Goal: Information Seeking & Learning: Learn about a topic

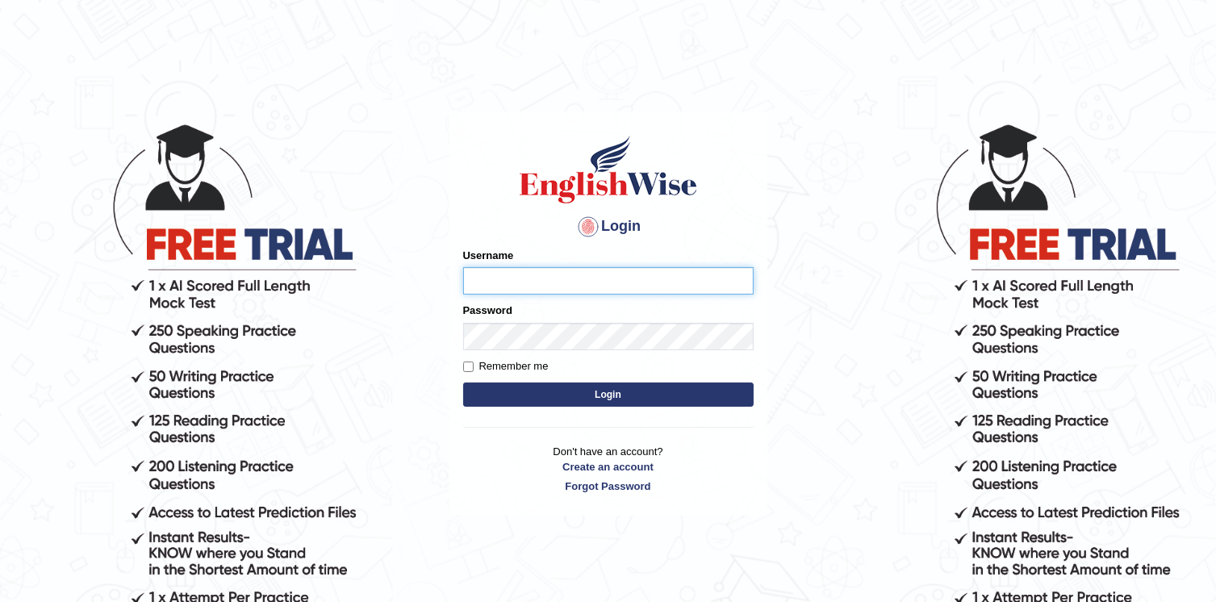
type input "abanoubsaid"
click at [559, 395] on button "Login" at bounding box center [608, 394] width 290 height 24
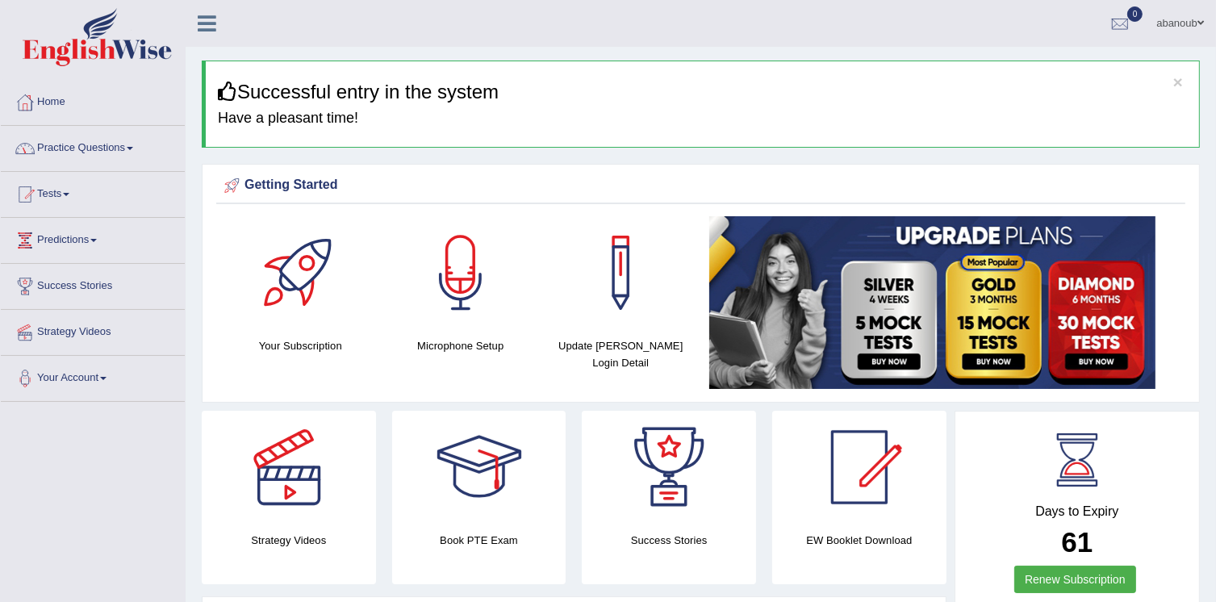
click at [94, 149] on link "Practice Questions" at bounding box center [93, 146] width 184 height 40
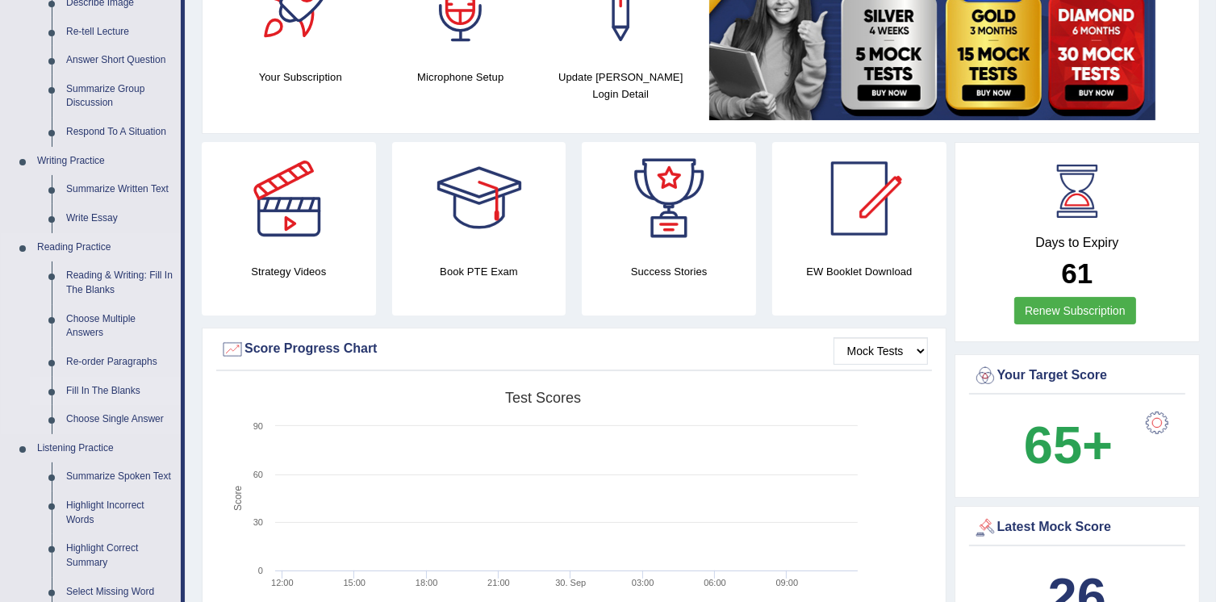
scroll to position [484, 0]
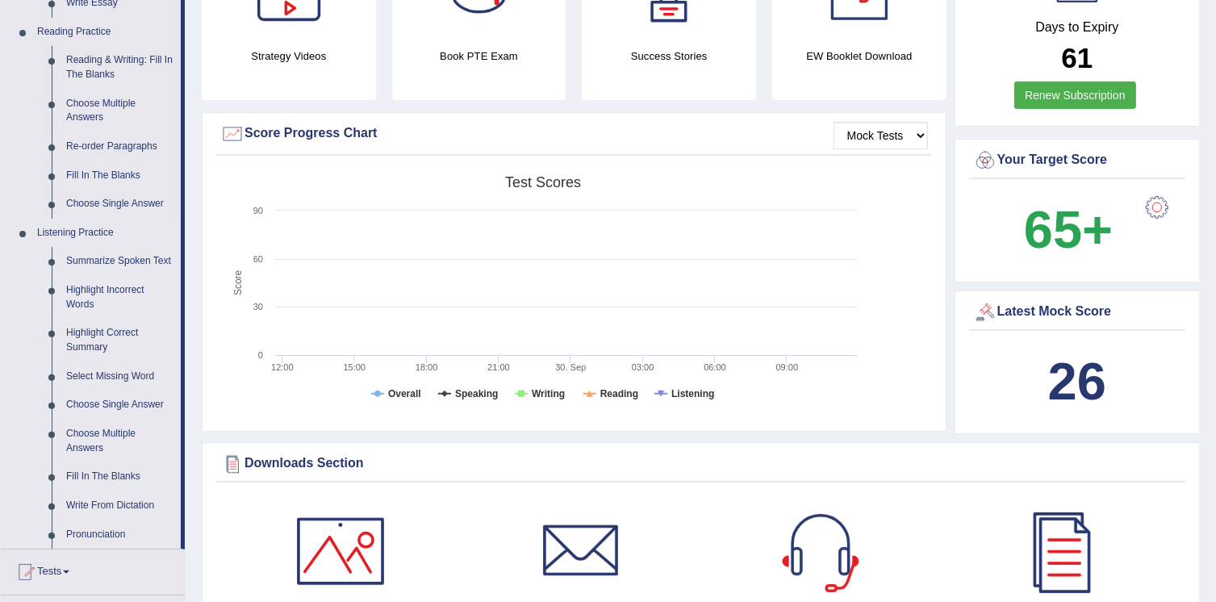
click at [94, 298] on link "Highlight Incorrect Words" at bounding box center [120, 297] width 122 height 43
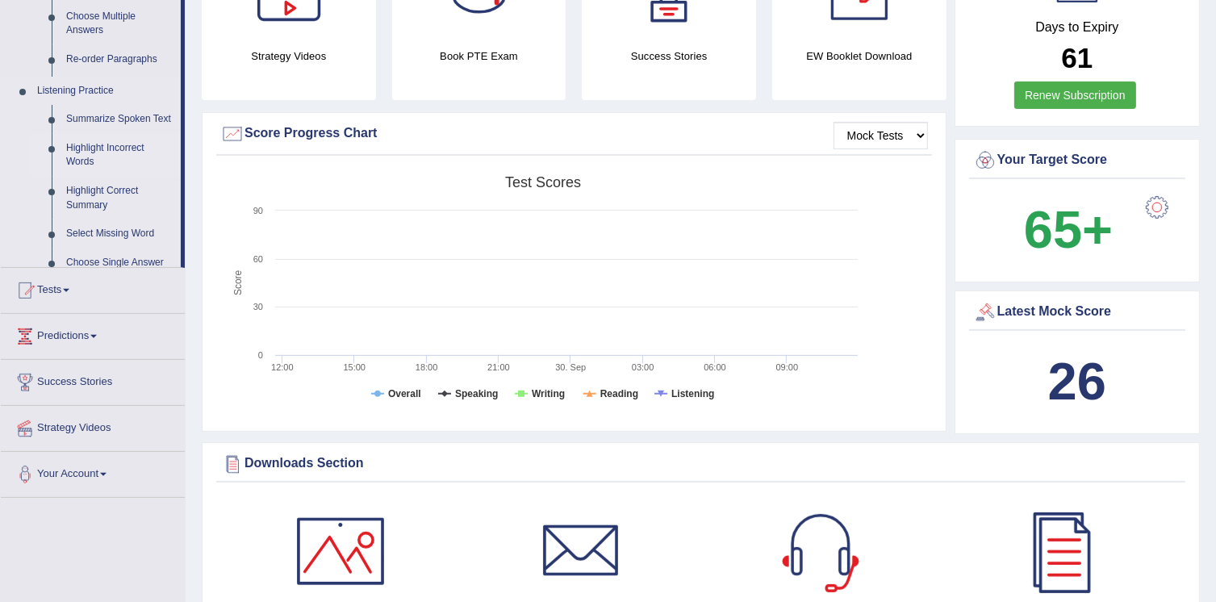
scroll to position [421, 0]
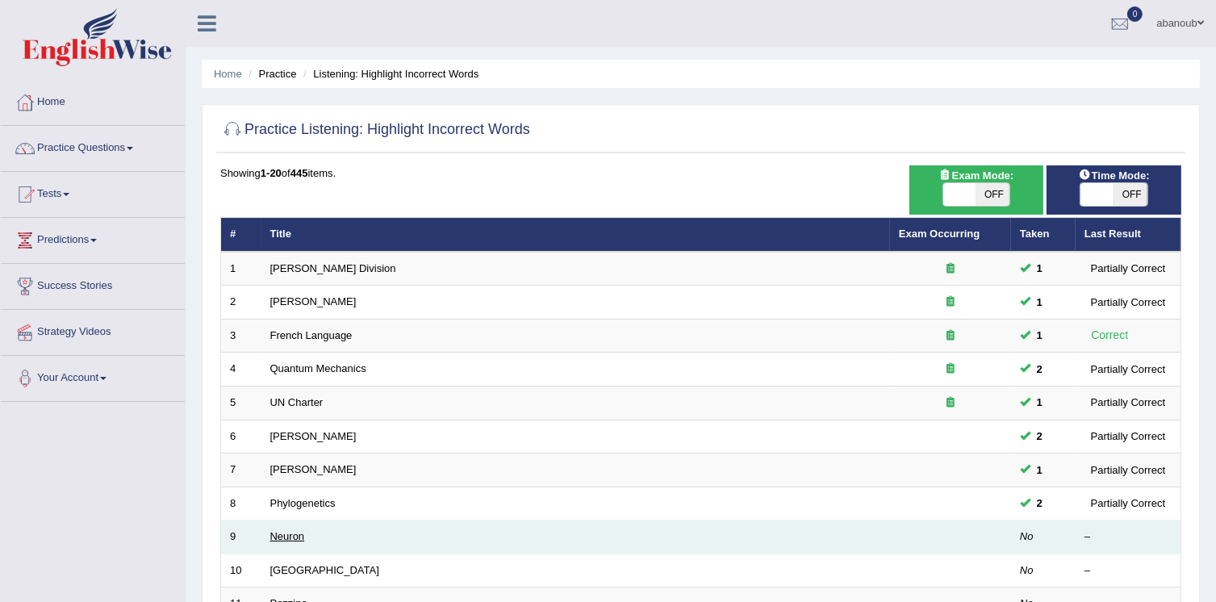
click at [291, 538] on link "Neuron" at bounding box center [287, 536] width 35 height 12
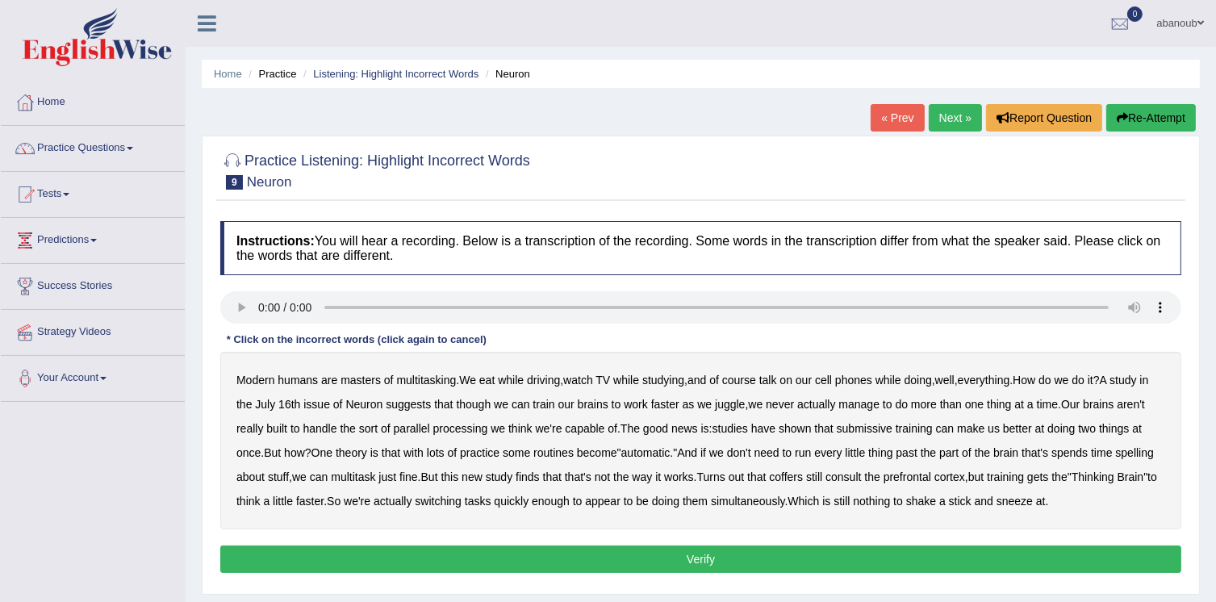
click at [281, 334] on div "* Click on the incorrect words (click again to cancel)" at bounding box center [356, 339] width 273 height 15
click at [47, 156] on link "Practice Questions" at bounding box center [93, 146] width 184 height 40
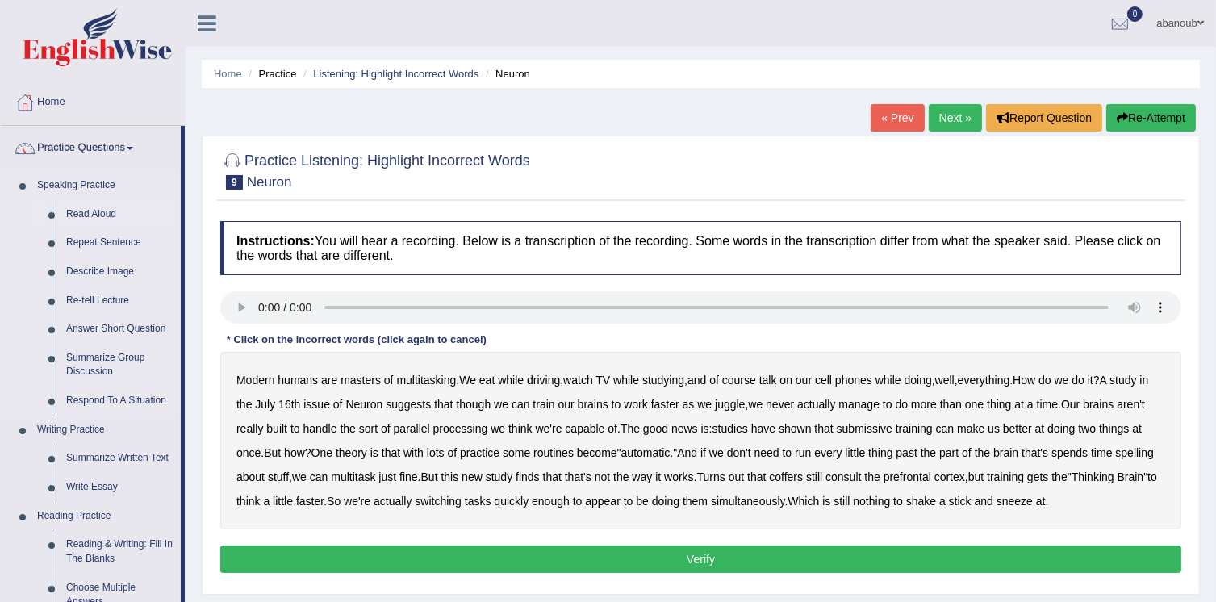
click at [77, 209] on link "Read Aloud" at bounding box center [120, 214] width 122 height 29
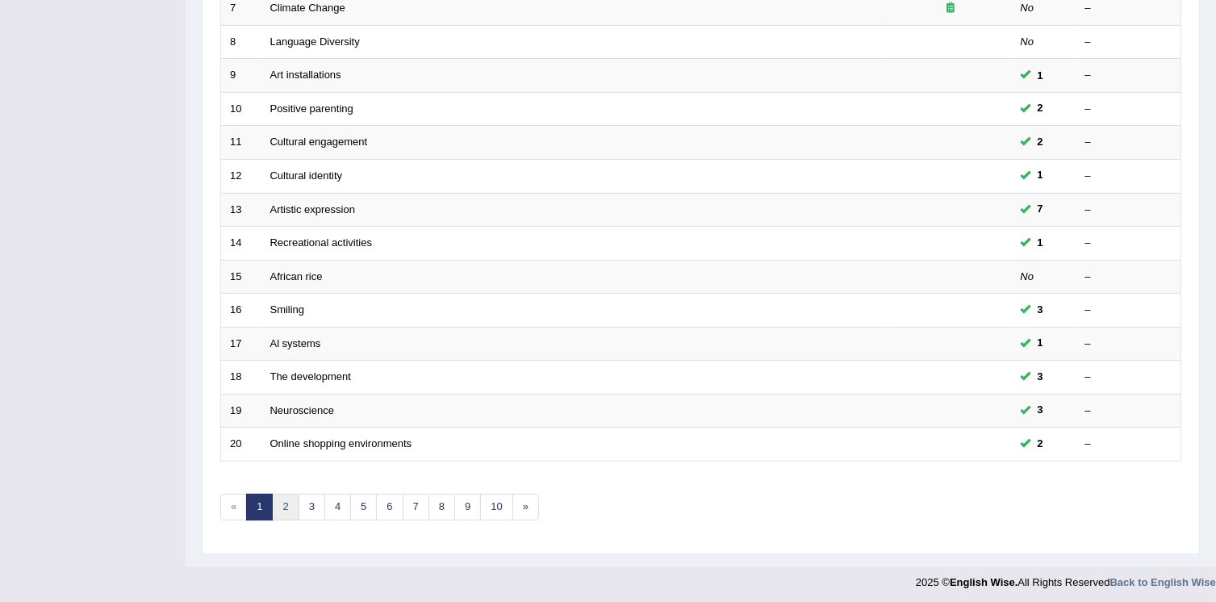
click at [273, 511] on link "2" at bounding box center [285, 507] width 27 height 27
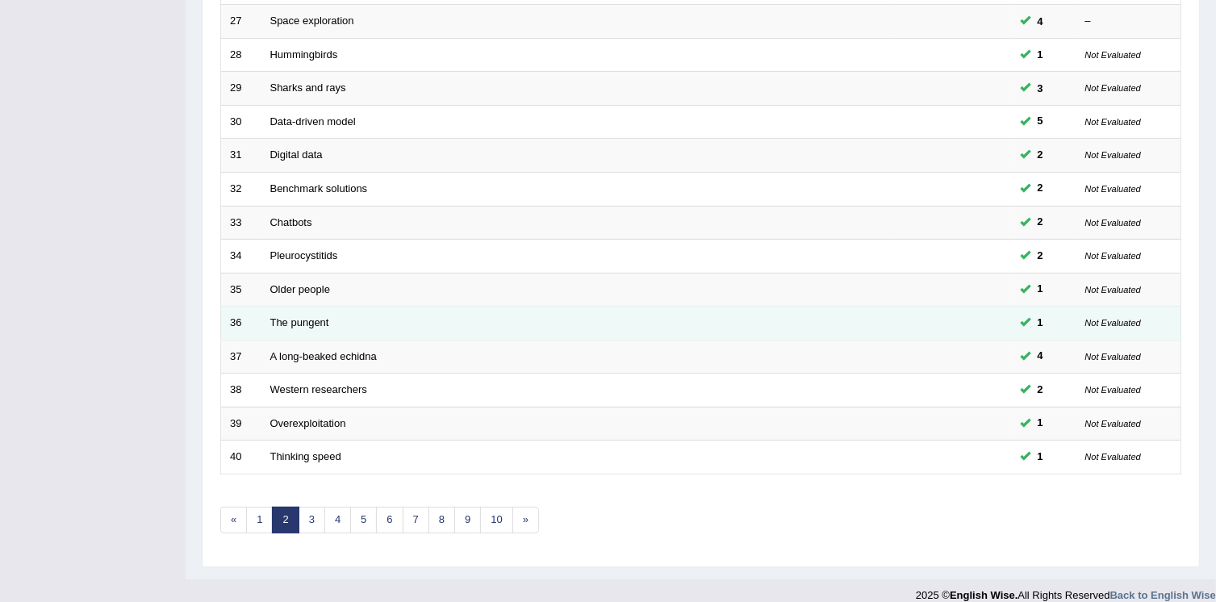
scroll to position [461, 0]
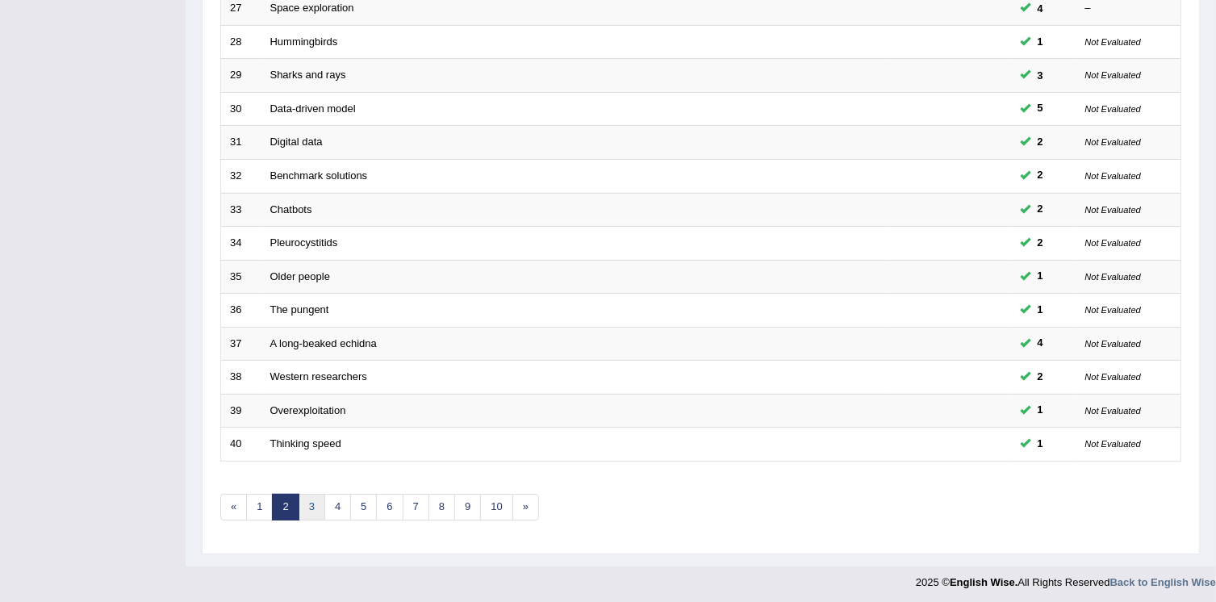
click at [310, 501] on link "3" at bounding box center [311, 507] width 27 height 27
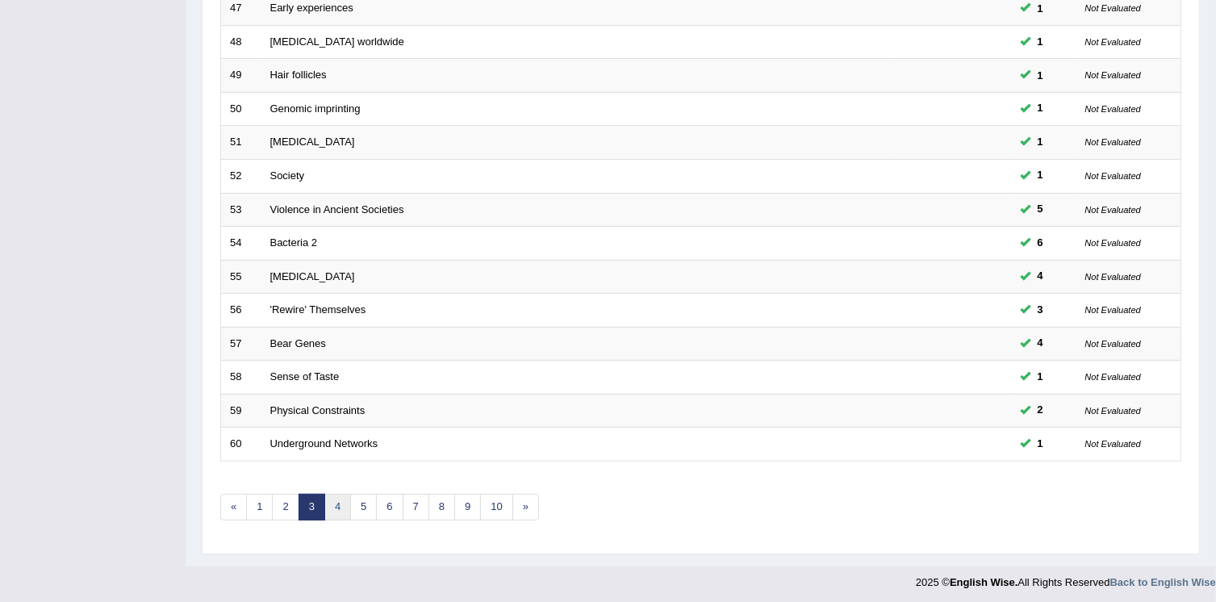
click at [332, 512] on link "4" at bounding box center [337, 507] width 27 height 27
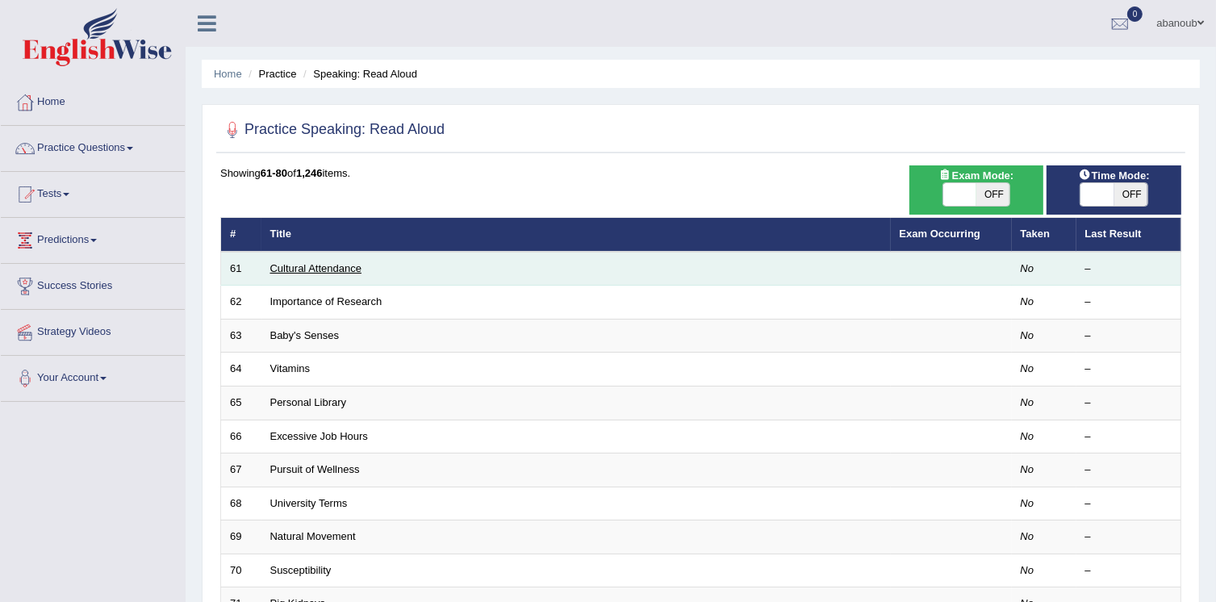
click at [319, 270] on link "Cultural Attendance" at bounding box center [315, 268] width 91 height 12
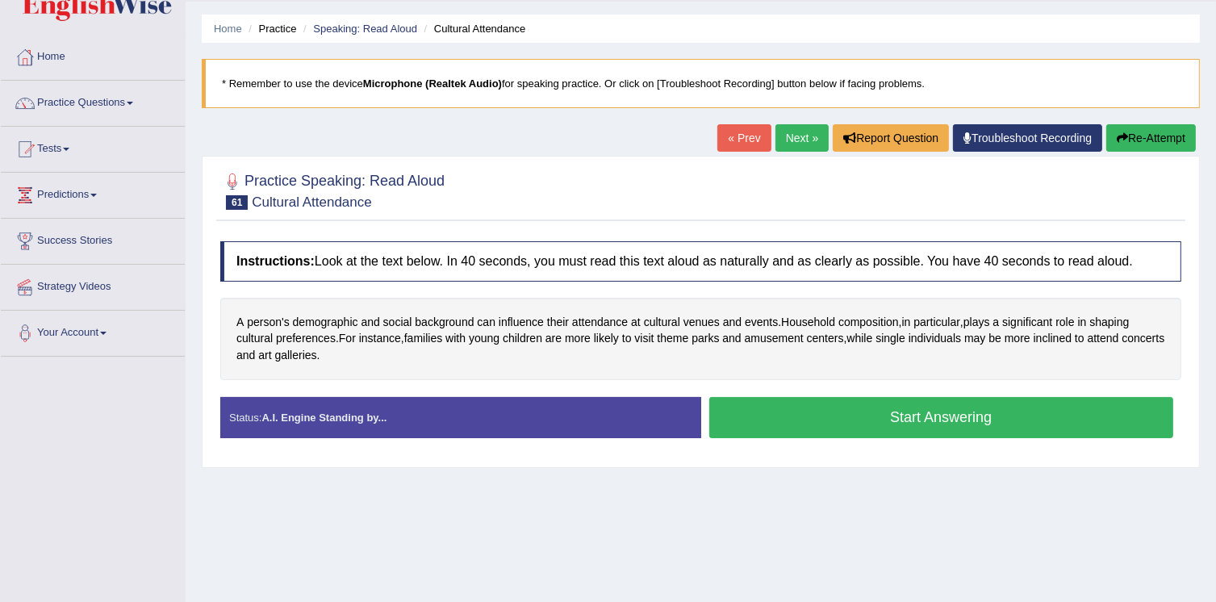
scroll to position [81, 0]
